Goal: Task Accomplishment & Management: Complete application form

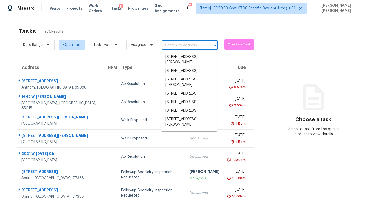
type input "1266 Rae Ct Denver, NC, 28037"
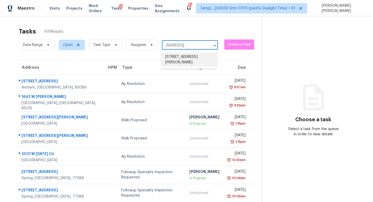
click at [186, 59] on li "1266 Rae Ct, Denver, NC 28037" at bounding box center [189, 60] width 56 height 14
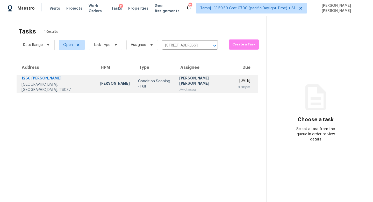
click at [185, 87] on div "Not Started" at bounding box center [204, 89] width 50 height 5
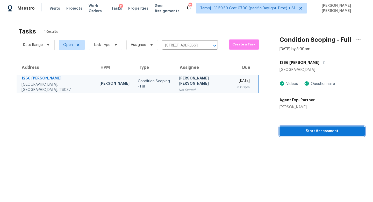
click at [323, 130] on span "Start Assessment" at bounding box center [322, 131] width 77 height 6
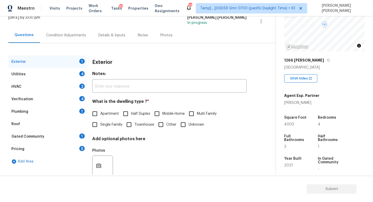
scroll to position [48, 0]
click at [103, 126] on span "Single Family" at bounding box center [111, 124] width 22 height 5
click at [100, 126] on input "Single Family" at bounding box center [94, 124] width 11 height 11
checkbox input "true"
click at [72, 78] on div "Utilities 4" at bounding box center [47, 74] width 78 height 12
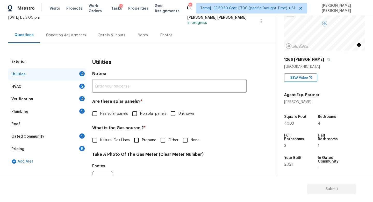
scroll to position [51, 0]
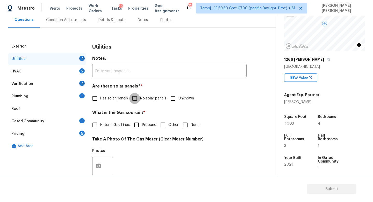
click at [133, 97] on input "No solar panels" at bounding box center [134, 98] width 11 height 11
checkbox input "true"
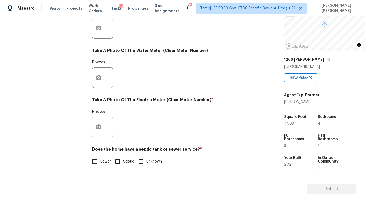
scroll to position [188, 0]
click at [99, 158] on input "Sewer" at bounding box center [94, 161] width 11 height 11
checkbox input "true"
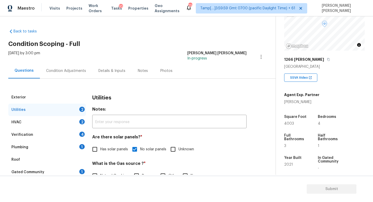
click at [45, 142] on div "Plumbing 1" at bounding box center [47, 147] width 78 height 12
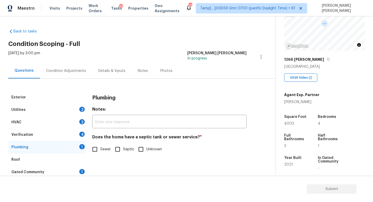
scroll to position [30, 0]
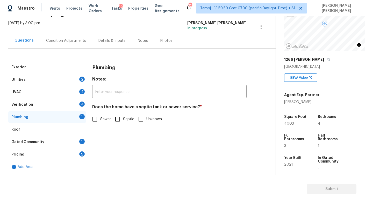
click at [96, 123] on input "Sewer" at bounding box center [94, 118] width 11 height 11
checkbox input "true"
click at [63, 77] on div "Utilities 2" at bounding box center [47, 79] width 78 height 12
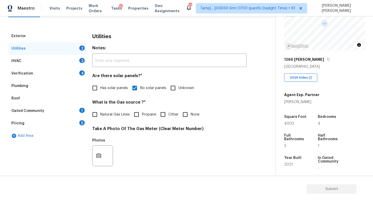
scroll to position [62, 0]
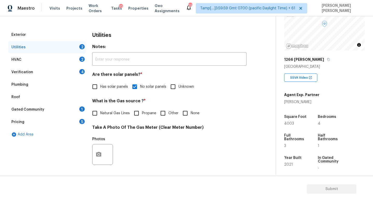
click at [40, 59] on div "HVAC 2" at bounding box center [47, 59] width 78 height 12
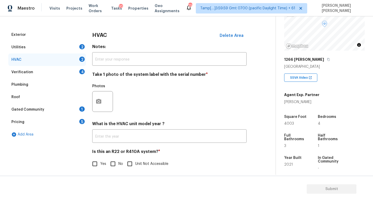
scroll to position [65, 0]
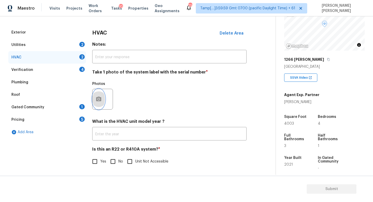
click at [102, 98] on icon "button" at bounding box center [99, 99] width 6 height 6
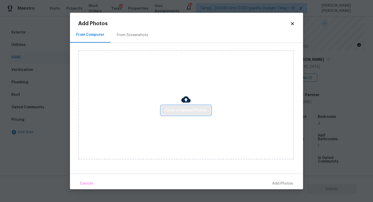
click at [186, 113] on span "Click to Upload Photos" at bounding box center [185, 110] width 41 height 6
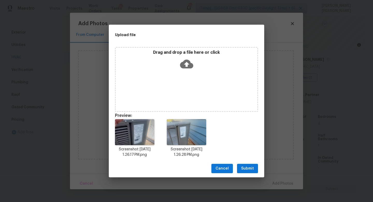
click at [246, 167] on span "Submit" at bounding box center [247, 168] width 13 height 6
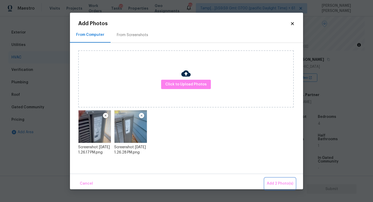
click at [276, 180] on span "Add 2 Photo(s)" at bounding box center [280, 183] width 26 height 6
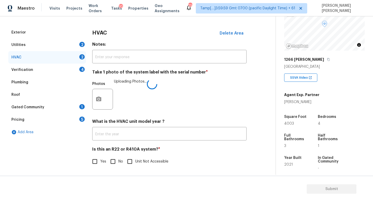
click at [111, 158] on input "No" at bounding box center [113, 161] width 11 height 11
checkbox input "true"
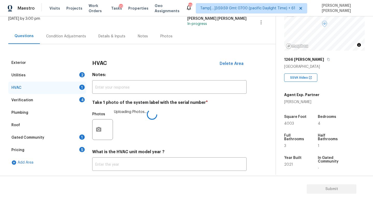
scroll to position [31, 0]
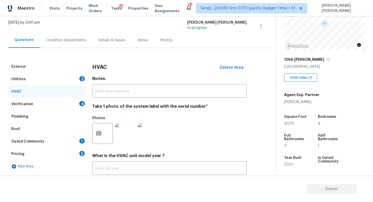
click at [42, 79] on div "Utilities 2" at bounding box center [47, 79] width 78 height 12
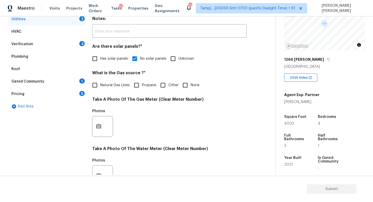
scroll to position [69, 0]
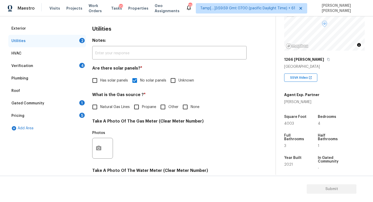
click at [101, 109] on span "Natural Gas Lines" at bounding box center [115, 106] width 30 height 5
click at [100, 109] on input "Natural Gas Lines" at bounding box center [94, 106] width 11 height 11
checkbox input "true"
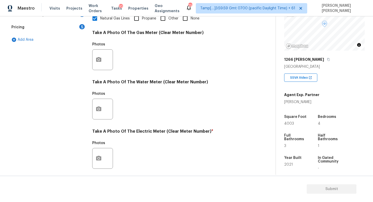
scroll to position [157, 0]
click at [98, 161] on icon "button" at bounding box center [99, 158] width 6 height 6
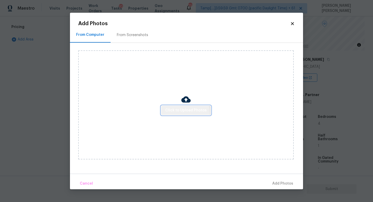
click at [185, 112] on span "Click to Upload Photos" at bounding box center [185, 110] width 41 height 6
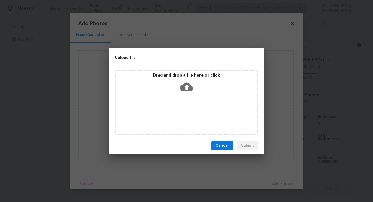
click at [188, 81] on icon at bounding box center [186, 86] width 13 height 13
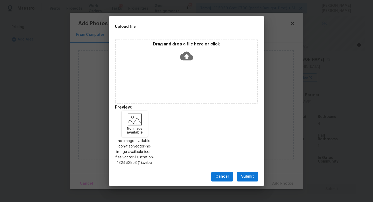
click at [247, 175] on span "Submit" at bounding box center [247, 176] width 13 height 6
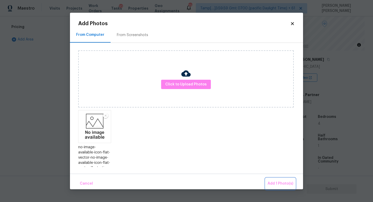
click at [281, 178] on button "Add 1 Photo(s)" at bounding box center [281, 183] width 30 height 11
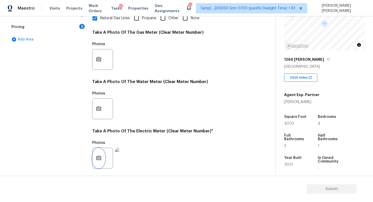
scroll to position [0, 0]
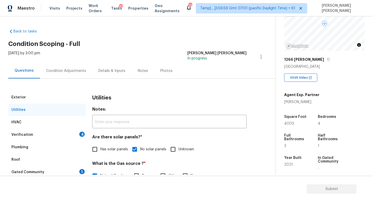
click at [18, 133] on div "Verification" at bounding box center [22, 134] width 22 height 5
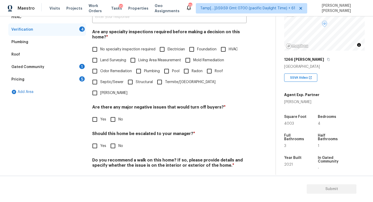
scroll to position [105, 0]
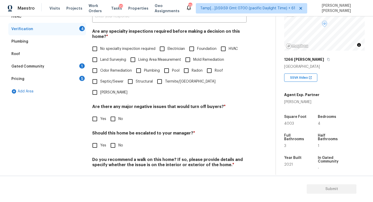
click at [91, 140] on input "Yes" at bounding box center [94, 145] width 11 height 11
checkbox input "true"
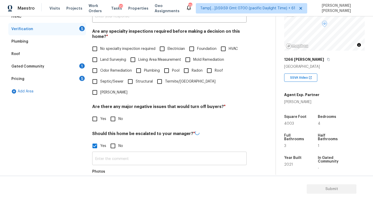
click at [111, 153] on input "text" at bounding box center [169, 159] width 154 height 12
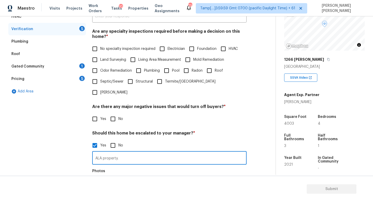
scroll to position [159, 0]
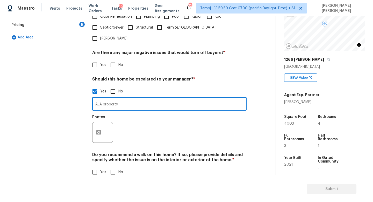
type input "ALA property."
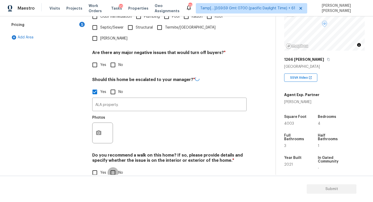
click at [115, 167] on input "No" at bounding box center [113, 172] width 11 height 11
checkbox input "true"
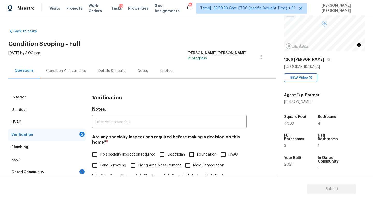
click at [66, 71] on div "Condition Adjustments" at bounding box center [66, 70] width 40 height 5
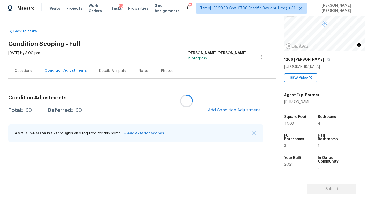
click at [238, 109] on div at bounding box center [186, 101] width 373 height 202
click at [238, 109] on span "Add Condition Adjustment" at bounding box center [234, 110] width 52 height 5
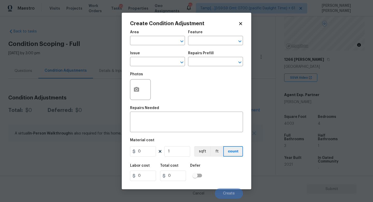
click at [150, 57] on div "Issue" at bounding box center [157, 54] width 55 height 7
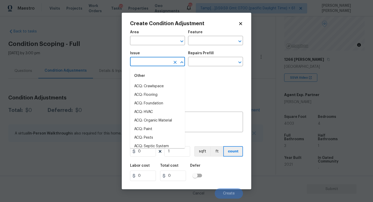
click at [156, 62] on input "text" at bounding box center [150, 62] width 40 height 8
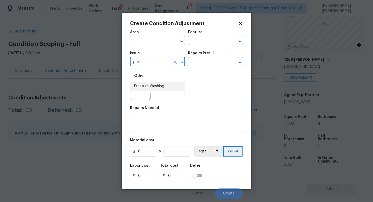
click at [156, 87] on li "Pressure Washing" at bounding box center [157, 86] width 55 height 9
type input "Pressure Washing"
click at [225, 35] on div "Feature" at bounding box center [215, 33] width 55 height 7
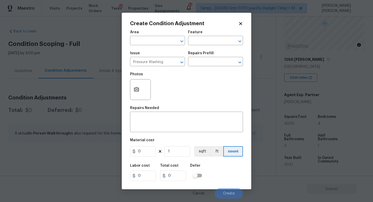
click at [194, 69] on div "Issue Pressure Washing ​ Repairs Prefill ​" at bounding box center [186, 58] width 113 height 21
click at [200, 58] on input "text" at bounding box center [208, 62] width 40 height 8
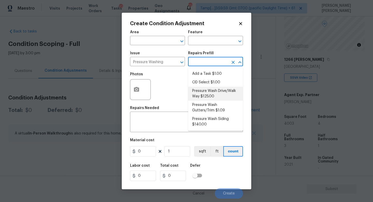
click at [209, 91] on li "Pressure Wash Drive/Walk Way $125.00" at bounding box center [215, 94] width 55 height 14
type input "Siding"
type textarea "Pressure wash the driveways/walkways as directed by the PM. Ensure that all deb…"
type input "125"
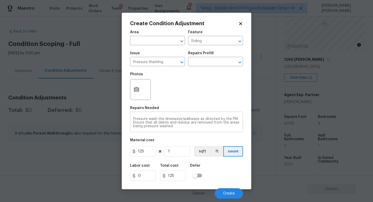
click at [186, 128] on div "Pressure wash the driveways/walkways as directed by the PM. Ensure that all deb…" at bounding box center [186, 122] width 113 height 19
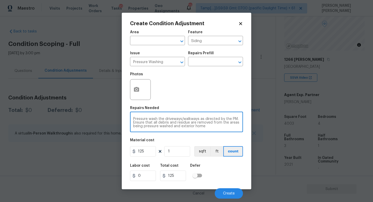
type textarea "Pressure wash the driveways/walkways as directed by the PM. Ensure that all deb…"
click at [137, 93] on button "button" at bounding box center [136, 89] width 12 height 20
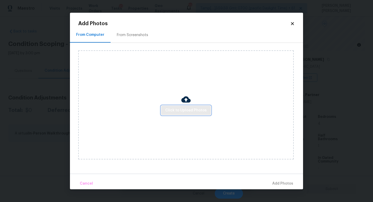
click at [167, 110] on span "Click to Upload Photos" at bounding box center [185, 110] width 41 height 6
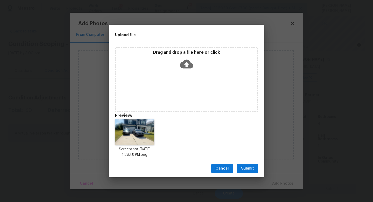
click at [241, 163] on div "Cancel Submit" at bounding box center [186, 168] width 155 height 18
click at [247, 169] on span "Submit" at bounding box center [247, 168] width 13 height 6
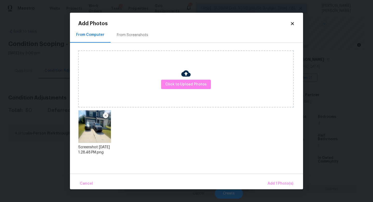
click at [279, 177] on div "Cancel Add 1 Photo(s)" at bounding box center [186, 181] width 233 height 16
click at [281, 182] on span "Add 1 Photo(s)" at bounding box center [281, 183] width 26 height 6
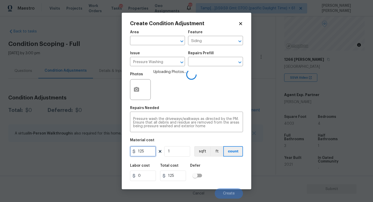
drag, startPoint x: 153, startPoint y: 148, endPoint x: 74, endPoint y: 148, distance: 79.0
click at [74, 148] on div "Create Condition Adjustment Area ​ Feature Siding ​ Issue Pressure Washing ​ Re…" at bounding box center [186, 101] width 373 height 202
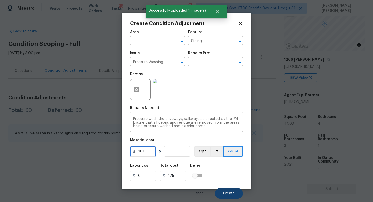
type input "300"
click at [234, 189] on button "Create" at bounding box center [229, 193] width 28 height 10
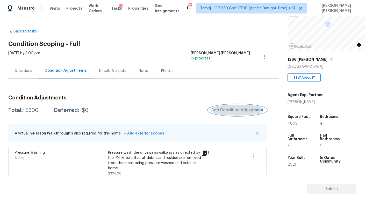
click at [240, 114] on button "Add Condition Adjustment" at bounding box center [237, 109] width 59 height 11
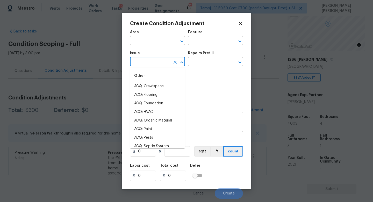
click at [159, 62] on input "text" at bounding box center [150, 62] width 40 height 8
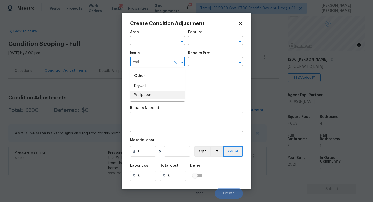
click at [164, 92] on li "Wallpaper" at bounding box center [157, 94] width 55 height 9
type input "Wallpaper"
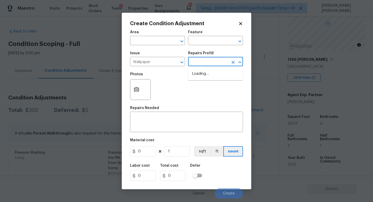
click at [212, 60] on input "text" at bounding box center [208, 62] width 40 height 8
click at [220, 82] on li "Remove Wallpaper $5.00" at bounding box center [215, 82] width 55 height 9
type input "Walls and Ceiling"
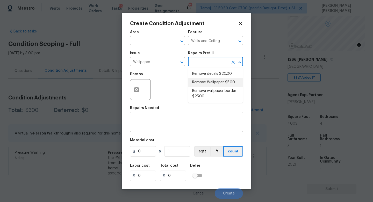
type textarea "Remove wallpaper and texture walls to best match existing conditions"
type input "5"
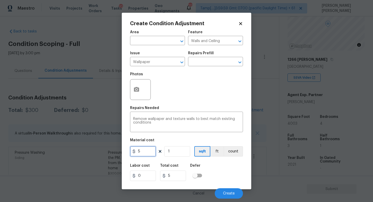
drag, startPoint x: 146, startPoint y: 152, endPoint x: 102, endPoint y: 145, distance: 44.1
click at [117, 150] on div "Create Condition Adjustment Area ​ Feature Walls and Ceiling ​ Issue Wallpaper …" at bounding box center [186, 101] width 373 height 202
type input "100"
click at [137, 91] on icon "button" at bounding box center [136, 89] width 5 height 5
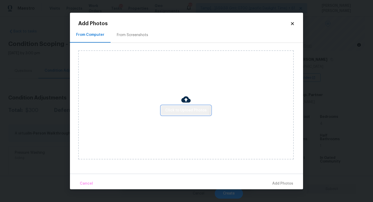
click at [179, 108] on span "Click to Upload Photos" at bounding box center [185, 110] width 41 height 6
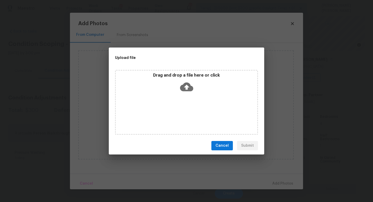
click at [228, 144] on span "Cancel" at bounding box center [222, 145] width 13 height 6
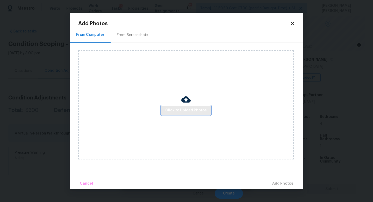
click at [186, 108] on span "Click to Upload Photos" at bounding box center [185, 110] width 41 height 6
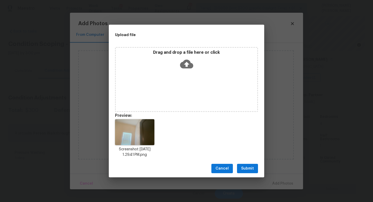
click at [255, 169] on button "Submit" at bounding box center [247, 168] width 21 height 10
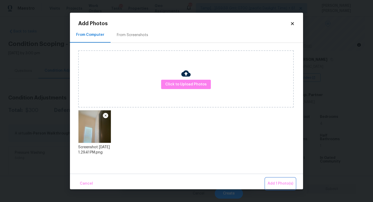
click at [281, 183] on span "Add 1 Photo(s)" at bounding box center [281, 183] width 26 height 6
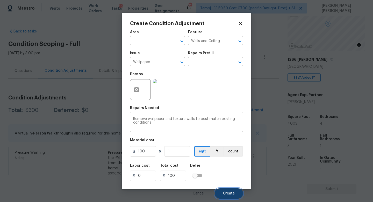
click at [225, 191] on button "Create" at bounding box center [229, 193] width 28 height 10
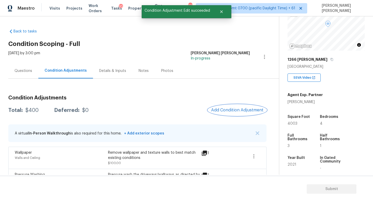
click at [255, 112] on span "Add Condition Adjustment" at bounding box center [237, 110] width 52 height 5
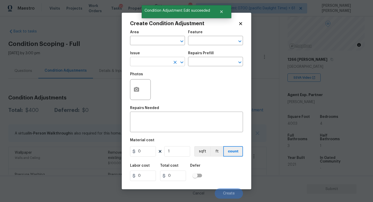
click at [160, 62] on input "text" at bounding box center [150, 62] width 40 height 8
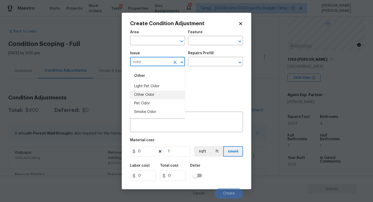
click at [177, 87] on li "Light Pet Odor" at bounding box center [157, 86] width 55 height 9
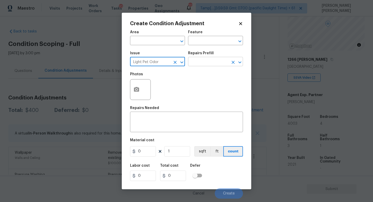
type input "Light Pet Odor"
click at [205, 62] on input "text" at bounding box center [208, 62] width 40 height 8
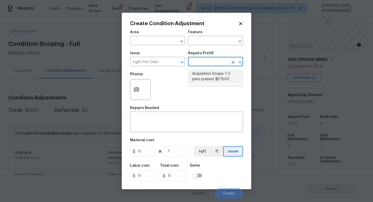
click at [212, 79] on li "Acquisition Scope: 1-2 pets present $575.00" at bounding box center [215, 76] width 55 height 14
type textarea "Acquisition Scope: 1-2 pets present"
type input "575"
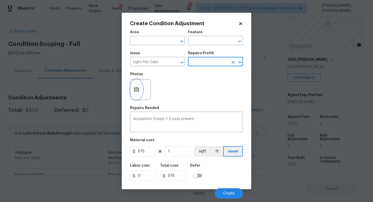
click at [139, 93] on button "button" at bounding box center [136, 89] width 12 height 20
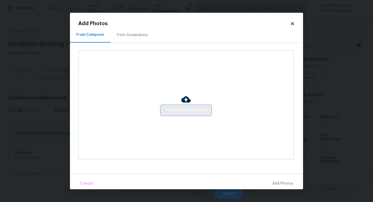
click at [184, 109] on span "Click to Upload Photos" at bounding box center [185, 110] width 41 height 6
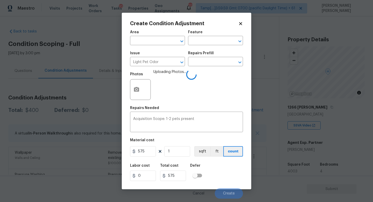
scroll to position [48, 0]
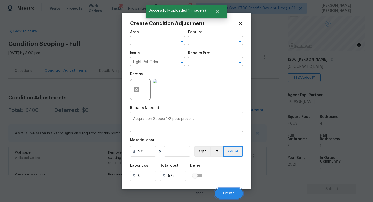
click at [229, 192] on span "Create" at bounding box center [229, 193] width 12 height 4
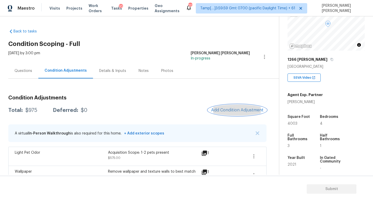
click at [235, 114] on button "Add Condition Adjustment" at bounding box center [237, 109] width 59 height 11
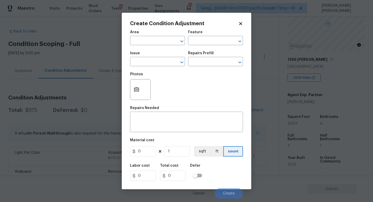
click at [155, 67] on span "Issue ​" at bounding box center [157, 58] width 55 height 21
click at [149, 64] on input "text" at bounding box center [150, 62] width 40 height 8
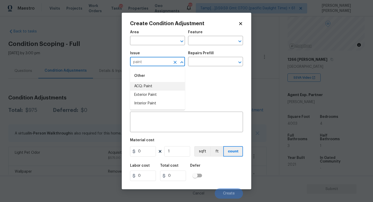
click at [149, 87] on li "ACQ: Paint" at bounding box center [157, 86] width 55 height 9
type input "ACQ: Paint"
click at [174, 63] on icon "Clear" at bounding box center [175, 62] width 3 height 3
click at [156, 103] on li "Interior Paint" at bounding box center [157, 103] width 55 height 9
type input "Interior Paint"
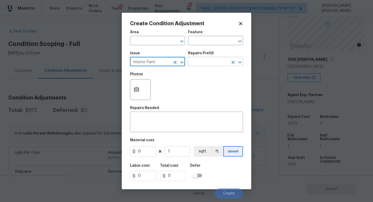
click at [207, 63] on input "text" at bounding box center [208, 62] width 40 height 8
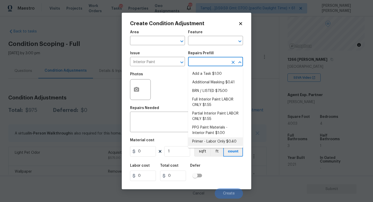
click at [208, 141] on li "Primer - Labor Only $0.40" at bounding box center [215, 141] width 55 height 9
type input "Overall Paint"
type textarea "Interior primer - PRIMER PROVIDED BY OPENDOOR - All nails, screws, drywall anch…"
type input "0.4"
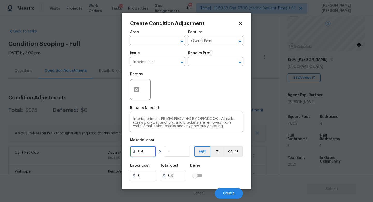
drag, startPoint x: 150, startPoint y: 152, endPoint x: 40, endPoint y: 147, distance: 110.2
click at [40, 147] on div "Create Condition Adjustment Area ​ Feature Overall Paint ​ Issue Interior Paint…" at bounding box center [186, 101] width 373 height 202
type input "200"
click at [141, 92] on button "button" at bounding box center [136, 89] width 12 height 20
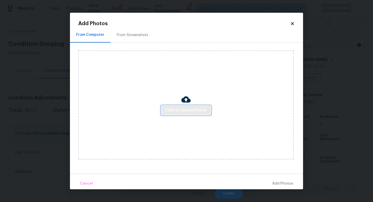
click at [174, 108] on span "Click to Upload Photos" at bounding box center [185, 110] width 41 height 6
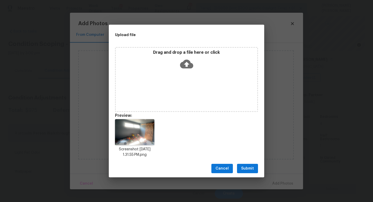
click at [245, 168] on span "Submit" at bounding box center [247, 168] width 13 height 6
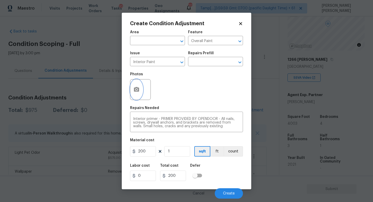
click at [136, 83] on button "button" at bounding box center [136, 89] width 12 height 20
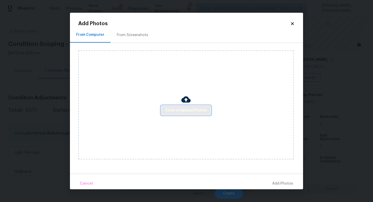
click at [193, 108] on span "Click to Upload Photos" at bounding box center [185, 110] width 41 height 6
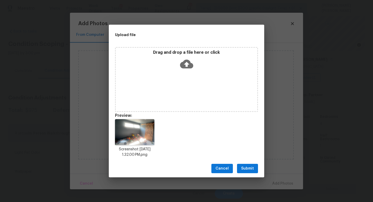
click at [251, 167] on span "Submit" at bounding box center [247, 168] width 13 height 6
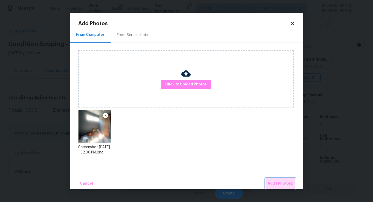
click at [282, 181] on span "Add 1 Photo(s)" at bounding box center [281, 183] width 26 height 6
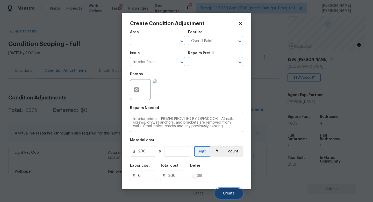
click at [224, 191] on span "Create" at bounding box center [229, 193] width 12 height 4
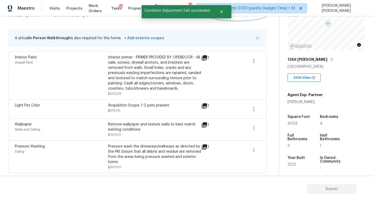
scroll to position [84, 0]
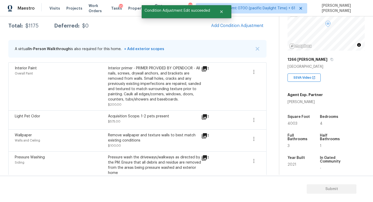
click at [228, 31] on span "Add Condition Adjustment" at bounding box center [237, 25] width 59 height 11
click at [231, 26] on span "Add Condition Adjustment" at bounding box center [237, 25] width 52 height 5
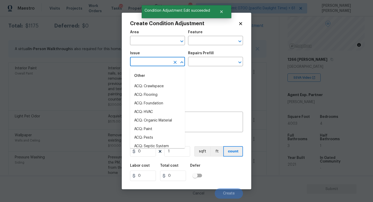
click at [150, 59] on input "text" at bounding box center [150, 62] width 40 height 8
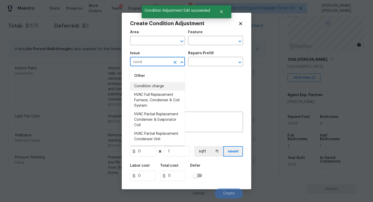
click at [153, 86] on li "Condition charge" at bounding box center [157, 86] width 55 height 9
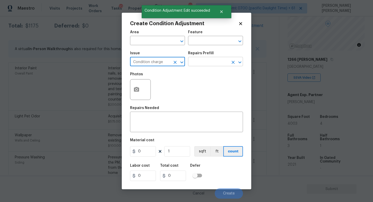
type input "Condition charge"
click at [210, 60] on input "text" at bounding box center [208, 62] width 40 height 8
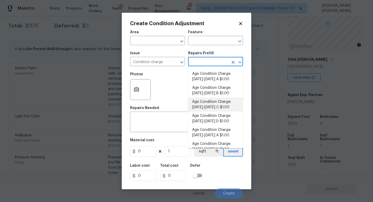
scroll to position [170, 0]
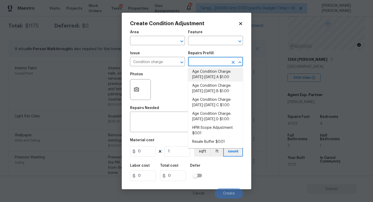
click at [218, 76] on li "Age Condition Charge: 2009-2023 A $1.00" at bounding box center [215, 74] width 55 height 14
type input "Home Readiness Packages"
type textarea "Age Condition Charge: 2009-2023 A"
type input "1"
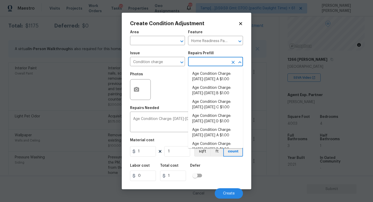
click at [204, 63] on input "text" at bounding box center [208, 62] width 40 height 8
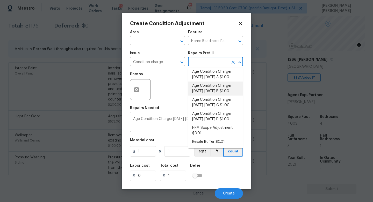
click at [217, 84] on li "Age Condition Charge: 2009-2023 B $1.00" at bounding box center [215, 88] width 55 height 14
type textarea "Age Condition Charge: [DATE]-[DATE] B"
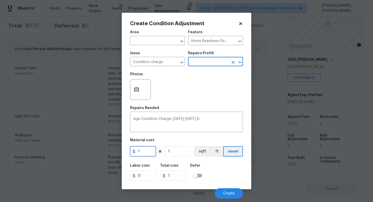
drag, startPoint x: 146, startPoint y: 151, endPoint x: 115, endPoint y: 151, distance: 30.8
click at [117, 151] on div "Create Condition Adjustment Area ​ Feature Home Readiness Packages ​ Issue Cond…" at bounding box center [186, 101] width 373 height 202
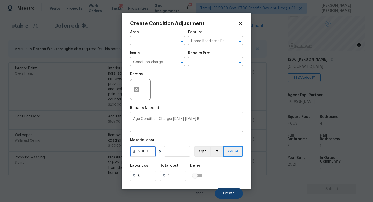
type input "2000"
click at [231, 194] on span "Create" at bounding box center [229, 193] width 12 height 4
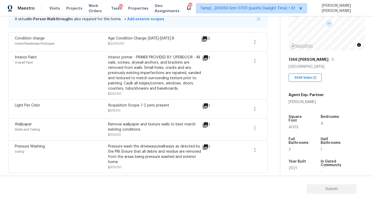
scroll to position [82, 0]
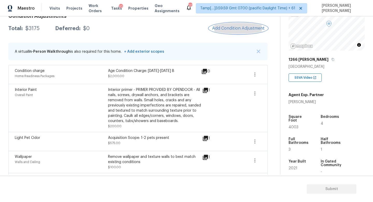
click at [222, 32] on button "Add Condition Adjustment" at bounding box center [238, 28] width 59 height 11
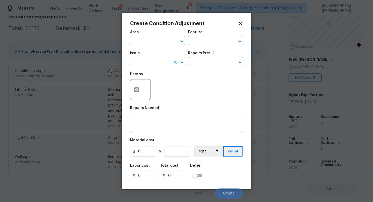
click at [144, 63] on input "text" at bounding box center [150, 62] width 40 height 8
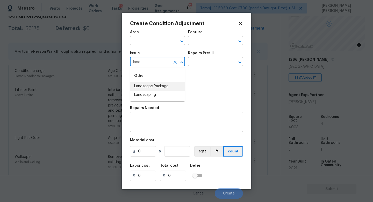
click at [148, 83] on li "Landscape Package" at bounding box center [157, 86] width 55 height 9
type input "Landscape Package"
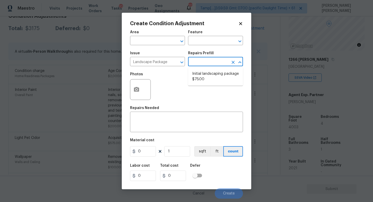
click at [202, 61] on input "text" at bounding box center [208, 62] width 40 height 8
click at [210, 79] on li "Initial landscaping package $75.00" at bounding box center [215, 76] width 55 height 14
type input "Home Readiness Packages"
type textarea "Mowing of grass up to 6" in height. Mow, edge along driveways & sidewalks, trim…"
type input "75"
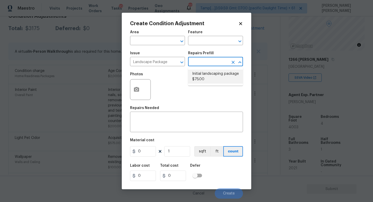
type input "75"
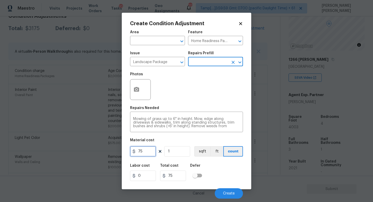
drag, startPoint x: 149, startPoint y: 151, endPoint x: 79, endPoint y: 153, distance: 70.5
click at [79, 153] on div "Create Condition Adjustment Area ​ Feature Home Readiness Packages ​ Issue Land…" at bounding box center [186, 101] width 373 height 202
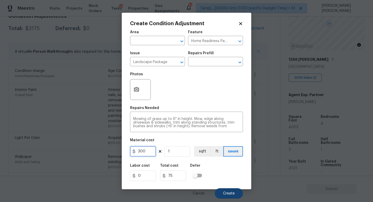
type input "300"
click at [235, 196] on button "Create" at bounding box center [229, 193] width 28 height 10
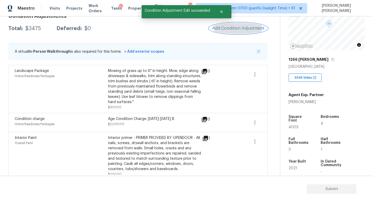
click at [243, 26] on span "Add Condition Adjustment" at bounding box center [238, 28] width 52 height 5
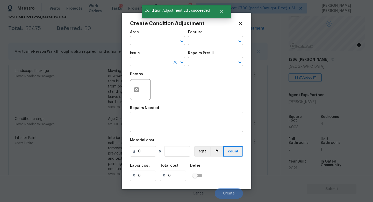
click at [159, 60] on input "text" at bounding box center [150, 62] width 40 height 8
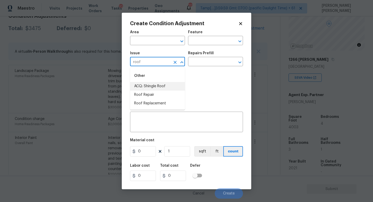
click at [160, 85] on li "ACQ: Shingle Roof" at bounding box center [157, 86] width 55 height 9
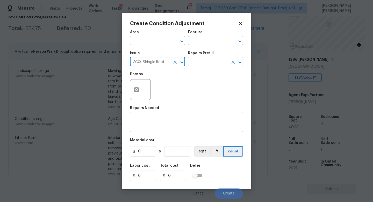
type input "ACQ: Shingle Roof"
click at [214, 61] on input "text" at bounding box center [208, 62] width 40 height 8
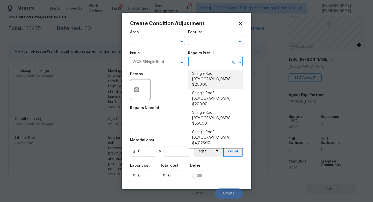
click at [222, 75] on li "Shingle Roof 0-10 Years Old $200.00" at bounding box center [215, 78] width 55 height 19
type input "Acquisition"
type textarea "Acquisition Scope: Shingle Roof 0-10 years in age maintenance."
type input "200"
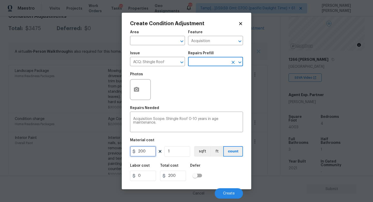
drag, startPoint x: 153, startPoint y: 151, endPoint x: 83, endPoint y: 151, distance: 69.7
click at [83, 151] on div "Create Condition Adjustment Area ​ Feature Acquisition ​ Issue ACQ: Shingle Roo…" at bounding box center [186, 101] width 373 height 202
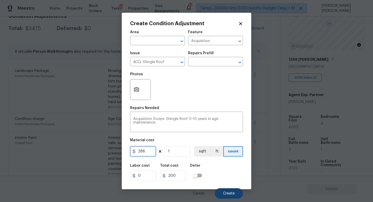
type input "288"
click at [236, 195] on button "Create" at bounding box center [229, 193] width 28 height 10
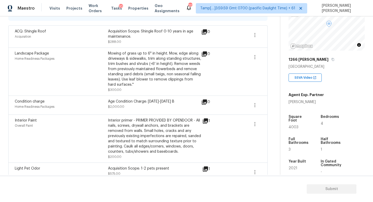
scroll to position [76, 0]
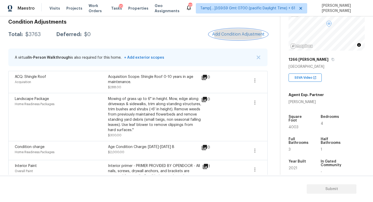
click at [225, 33] on span "Add Condition Adjustment" at bounding box center [238, 34] width 52 height 5
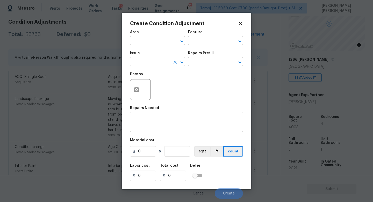
click at [152, 63] on input "text" at bounding box center [150, 62] width 40 height 8
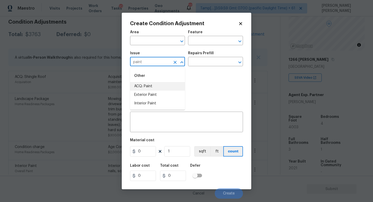
click at [147, 86] on li "ACQ: Paint" at bounding box center [157, 86] width 55 height 9
type input "ACQ: Paint"
click at [210, 61] on input "text" at bounding box center [208, 62] width 40 height 8
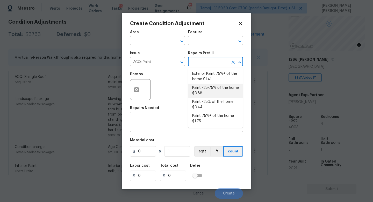
click at [209, 86] on li "Paint ~25-75% of the home $0.88" at bounding box center [215, 90] width 55 height 14
type input "Acquisition"
type textarea "Acquisition Scope: ~25 - 75% of the home needs interior paint"
type input "0.88"
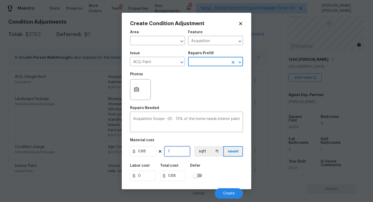
click at [180, 151] on input "1" at bounding box center [177, 151] width 26 height 10
type input "0"
type input "4"
type input "3.52"
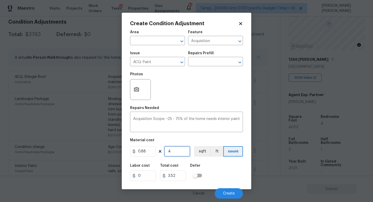
type input "40"
type input "35.2"
type input "400"
type input "352"
type input "4003"
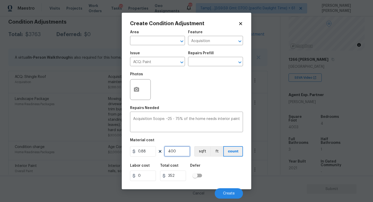
type input "3522.64"
type input "4003"
click at [136, 91] on icon "button" at bounding box center [136, 89] width 5 height 5
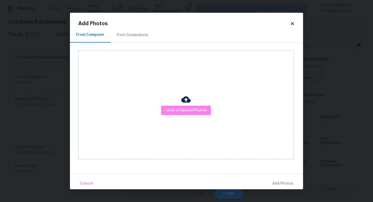
click at [182, 117] on div "Click to Upload Photos" at bounding box center [186, 104] width 216 height 109
click at [186, 109] on span "Click to Upload Photos" at bounding box center [185, 110] width 41 height 6
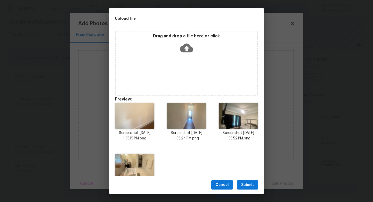
click at [248, 185] on span "Submit" at bounding box center [247, 184] width 13 height 6
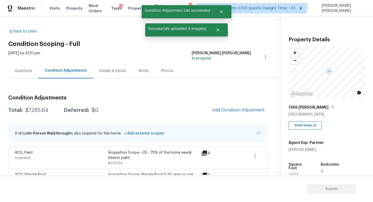
scroll to position [48, 0]
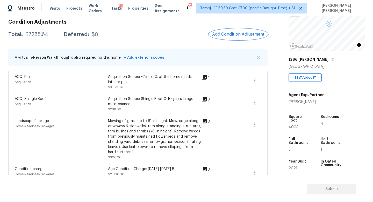
click at [226, 34] on span "Add Condition Adjustment" at bounding box center [238, 34] width 52 height 5
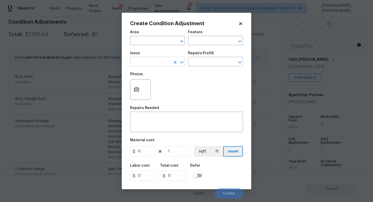
click at [148, 59] on input "text" at bounding box center [150, 62] width 40 height 8
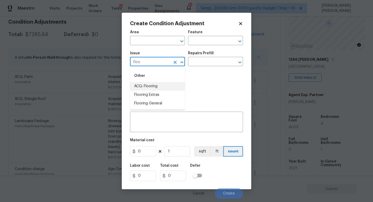
drag, startPoint x: 155, startPoint y: 91, endPoint x: 160, endPoint y: 85, distance: 8.2
click at [160, 85] on ul "ACQ: Flooring Flooring Extras Flooring General" at bounding box center [157, 95] width 55 height 26
click at [160, 85] on li "ACQ: Flooring" at bounding box center [157, 86] width 55 height 9
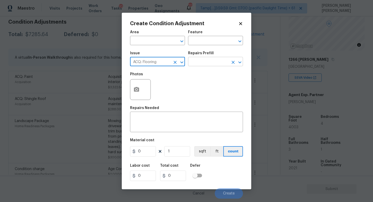
type input "ACQ: Flooring"
click at [216, 65] on input "text" at bounding box center [208, 62] width 40 height 8
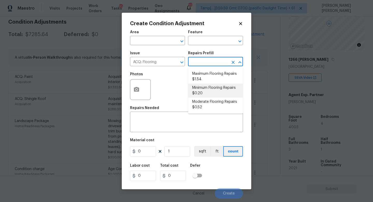
click at [209, 97] on li "Minimum Flooring Repairs $0.20" at bounding box center [215, 90] width 55 height 14
type input "Acquisition"
type textarea "Acquisition Scope: Minimum flooring repairs"
type input "0.2"
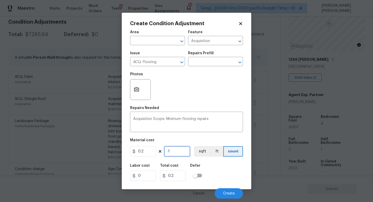
click at [176, 150] on input "1" at bounding box center [177, 151] width 26 height 10
type input "0"
type input "1"
type input "0.2"
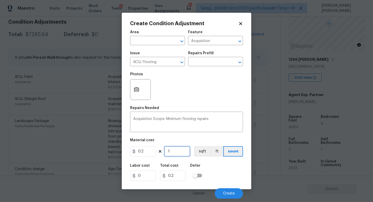
type input "0"
type input "4"
type input "0.8"
type input "44"
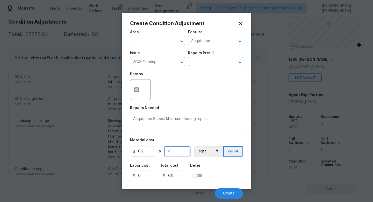
type input "8.8"
type input "440"
type input "88"
type input "44"
type input "8.8"
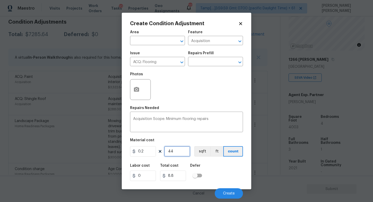
type input "4"
type input "0.8"
type input "40"
type input "8"
type input "400"
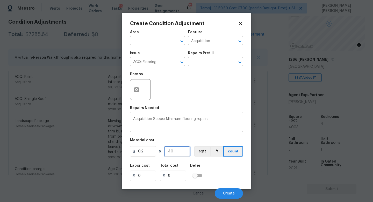
type input "80"
type input "4003"
type input "800.6"
type input "4003"
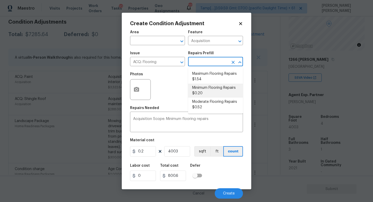
click at [210, 61] on input "text" at bounding box center [208, 62] width 40 height 8
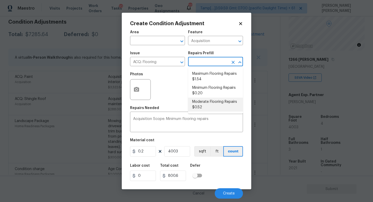
click at [211, 106] on li "Moderate Flooring Repairs $0.52" at bounding box center [215, 104] width 55 height 14
type textarea "Acquisition Scope: Moderate flooring repairs"
type input "0.52"
type input "2081.56"
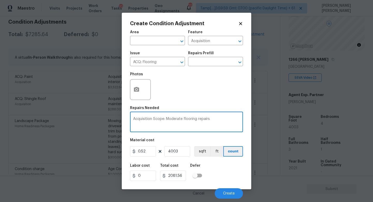
click at [225, 125] on textarea "Acquisition Scope: Moderate flooring repairs" at bounding box center [186, 122] width 107 height 11
type textarea "Acquisition Scope: Moderate flooring repairs to replace carpet"
click at [136, 90] on circle "button" at bounding box center [137, 90] width 2 height 2
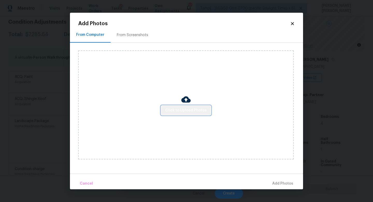
click at [196, 110] on span "Click to Upload Photos" at bounding box center [185, 110] width 41 height 6
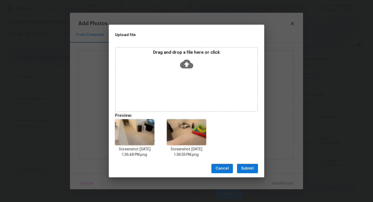
click at [174, 98] on div "Drag and drop a file here or click" at bounding box center [186, 79] width 143 height 65
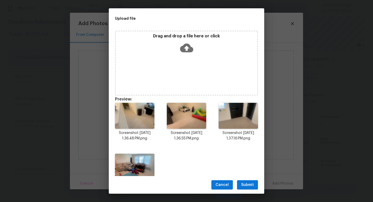
click at [254, 184] on button "Submit" at bounding box center [247, 185] width 21 height 10
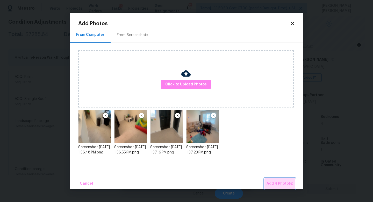
click at [277, 182] on span "Add 4 Photo(s)" at bounding box center [280, 183] width 27 height 6
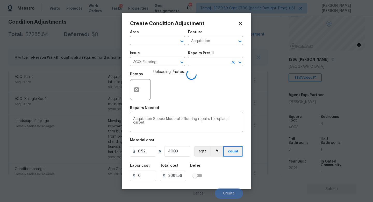
click at [209, 63] on input "text" at bounding box center [208, 62] width 40 height 8
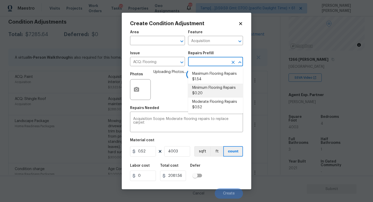
click at [216, 92] on li "Minimum Flooring Repairs $0.20" at bounding box center [215, 90] width 55 height 14
type textarea "Acquisition Scope: Minimum flooring repairs"
type input "0.2"
type input "800.6"
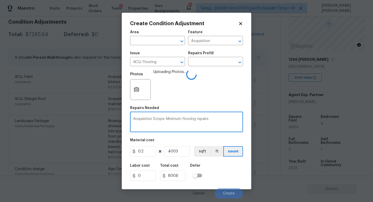
click at [220, 122] on textarea "Acquisition Scope: Minimum flooring repairs" at bounding box center [186, 122] width 107 height 11
type textarea "Acquisition Scope: Minimum flooring repairs to replace few carpet"
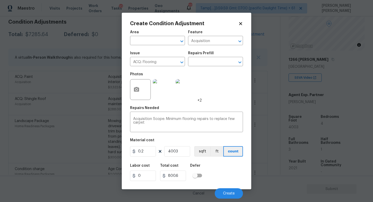
click at [207, 133] on div "Area ​ Feature Acquisition ​ Issue ACQ: Flooring ​ Repairs Prefill ​ Photos +2 …" at bounding box center [186, 112] width 113 height 171
click at [229, 193] on span "Create" at bounding box center [229, 193] width 12 height 4
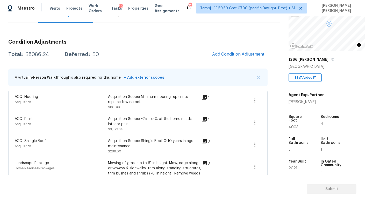
scroll to position [0, 0]
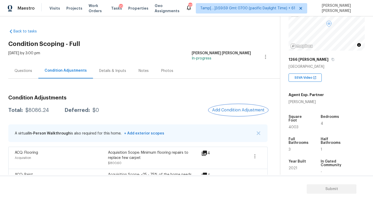
click at [233, 109] on span "Add Condition Adjustment" at bounding box center [238, 110] width 52 height 5
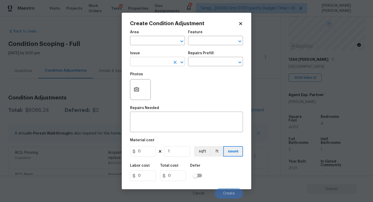
click at [149, 63] on input "text" at bounding box center [150, 62] width 40 height 8
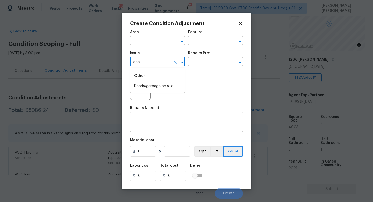
click at [153, 84] on li "Debris/garbage on site" at bounding box center [157, 86] width 55 height 9
type input "Debris/garbage on site"
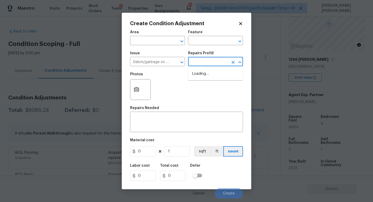
click at [200, 62] on input "text" at bounding box center [208, 62] width 40 height 8
click at [215, 74] on li "Remove debris/garbage $100.00" at bounding box center [215, 76] width 55 height 14
type textarea "Remove, haul off, and properly dispose of any debris left by seller to offsite …"
type input "100"
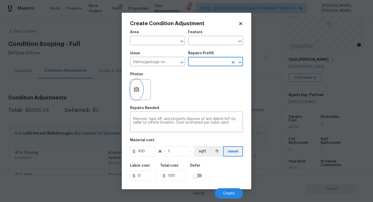
click at [138, 88] on icon "button" at bounding box center [136, 89] width 5 height 5
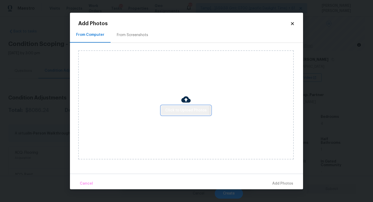
click at [178, 111] on span "Click to Upload Photos" at bounding box center [185, 110] width 41 height 6
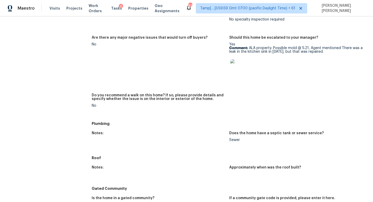
scroll to position [313, 0]
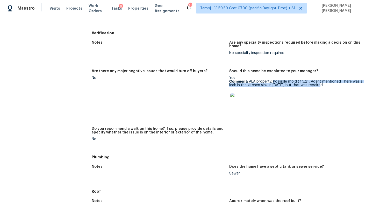
drag, startPoint x: 274, startPoint y: 81, endPoint x: 324, endPoint y: 84, distance: 49.9
click at [324, 84] on p "Comment: ALA property. Possible mold @ 5.21, Agent mentioned There was a leak i…" at bounding box center [295, 83] width 133 height 7
copy p "Possible mold @ 5.21, Agent mentioned There was a leak in the kitchen sink in […"
